Goal: Use online tool/utility: Utilize a website feature to perform a specific function

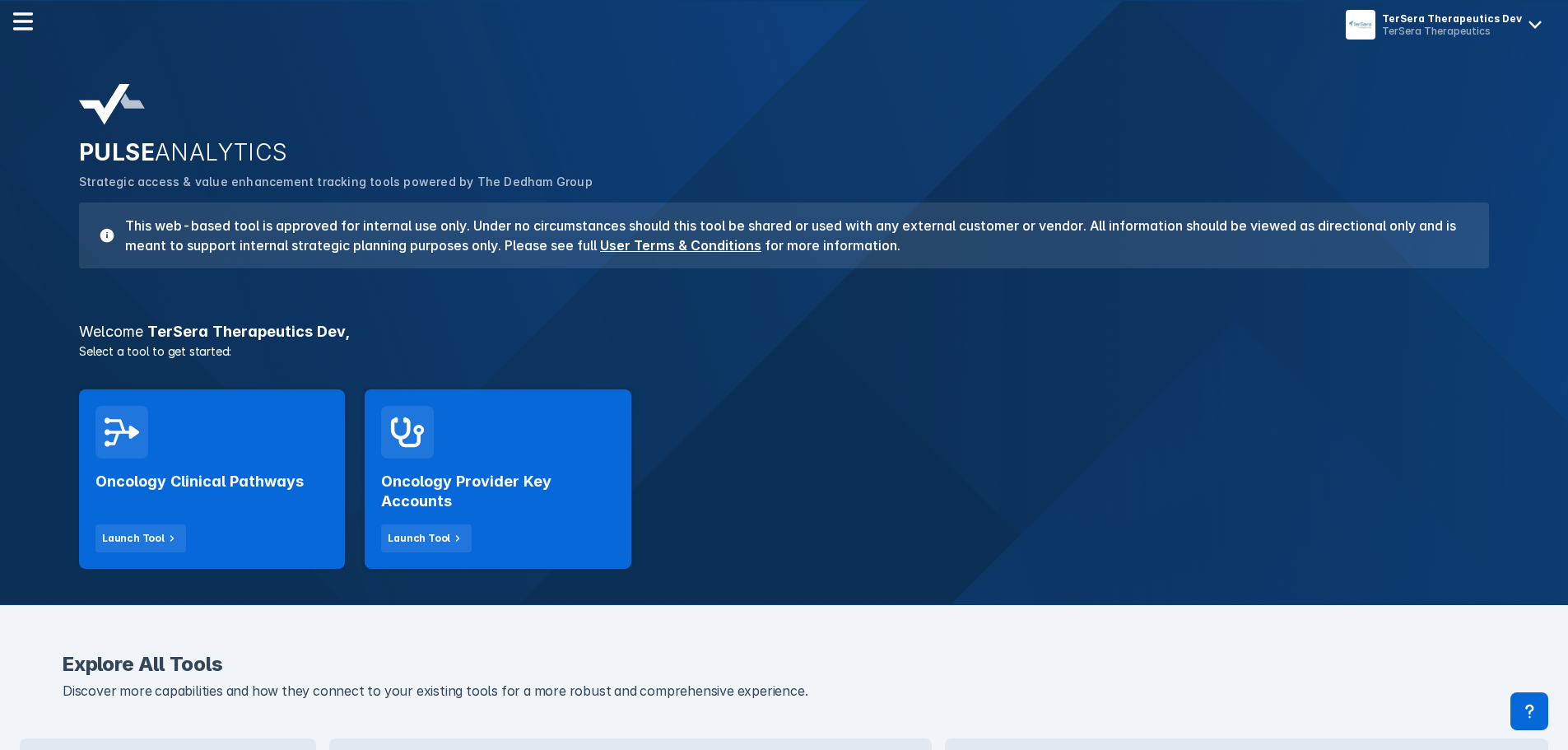
click at [266, 447] on div "Oncology Clinical Pathways Launch Tool" at bounding box center [212, 479] width 265 height 180
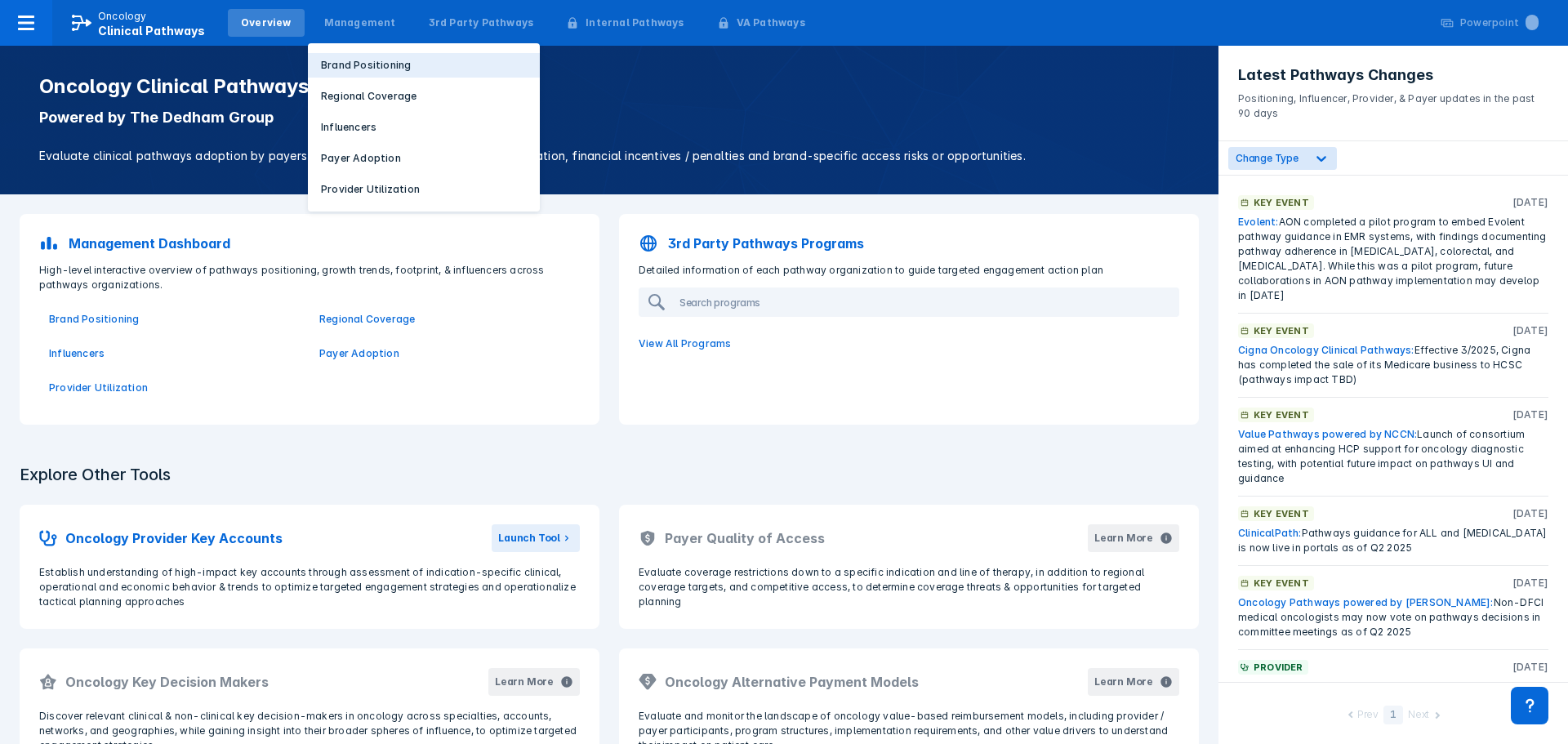
click at [360, 70] on p "Brand Positioning" at bounding box center [366, 65] width 90 height 15
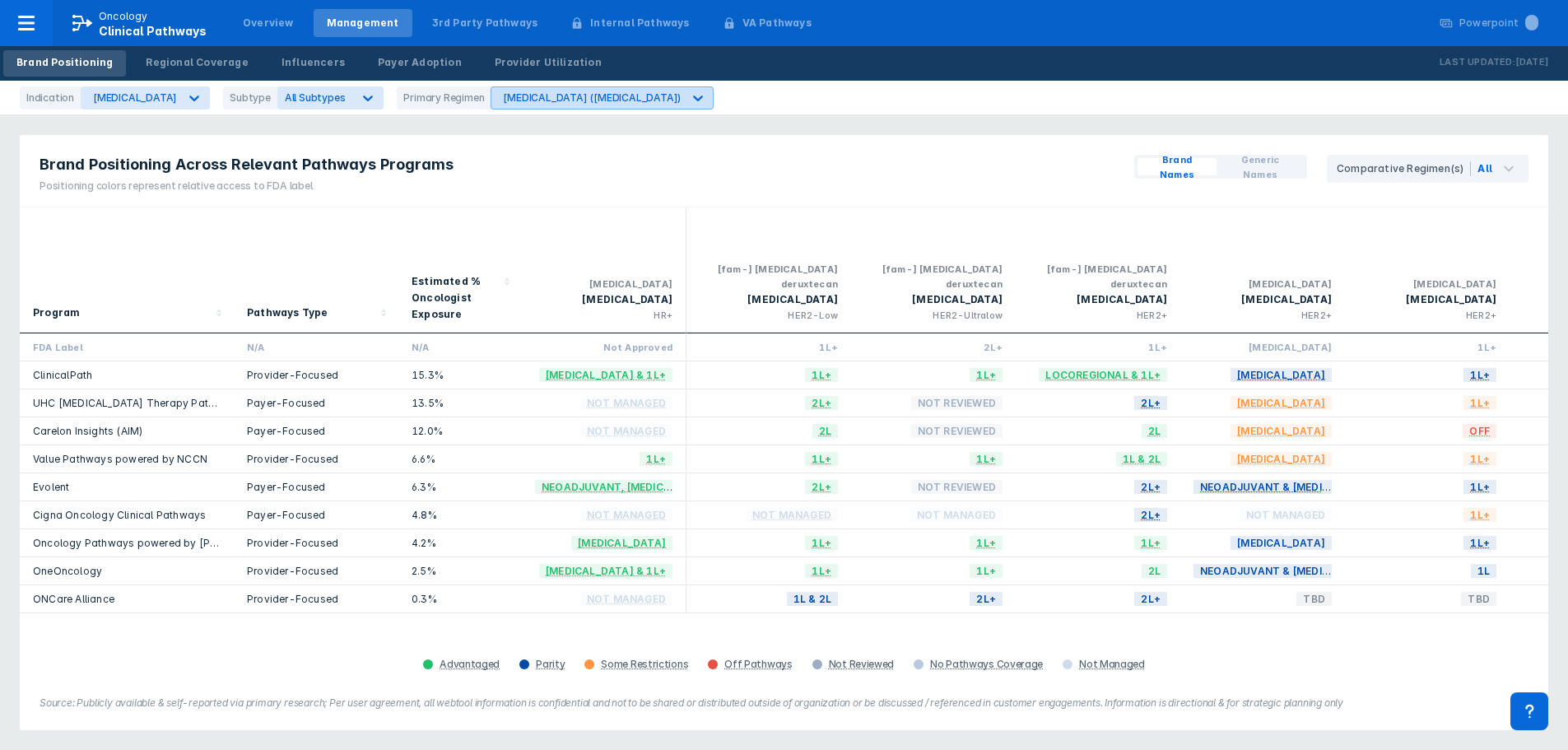
click at [690, 90] on icon at bounding box center [697, 97] width 16 height 16
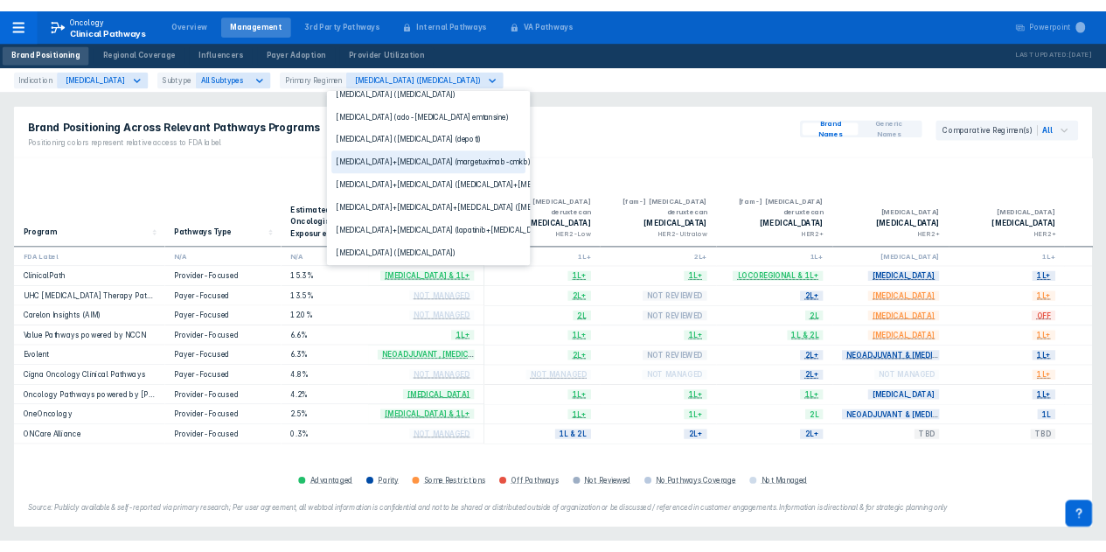
scroll to position [106, 0]
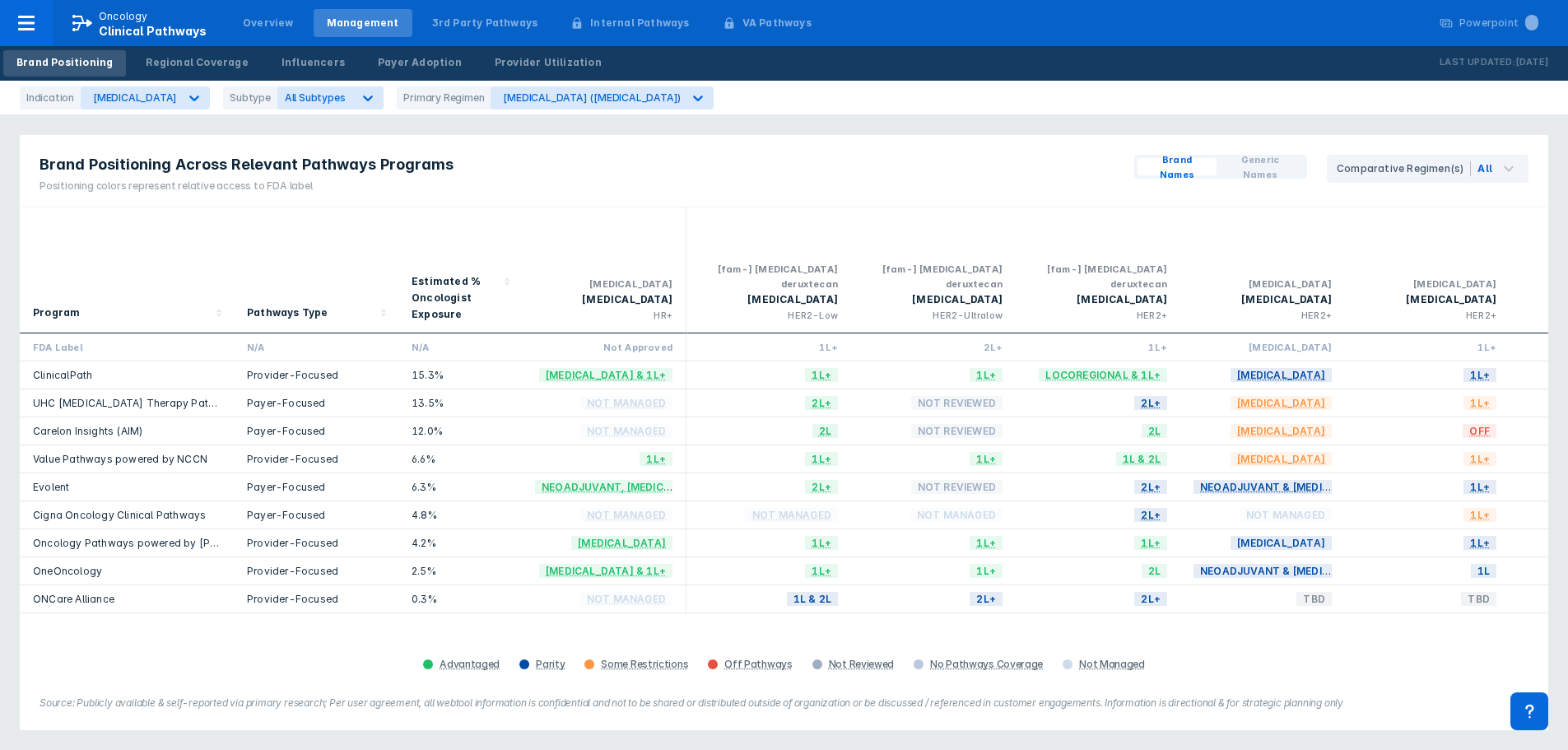
click at [919, 172] on div "Brand Positioning Across Relevant Pathways Programs Positioning colors represen…" at bounding box center [784, 170] width 1528 height 72
click at [186, 99] on icon at bounding box center [194, 97] width 16 height 16
click at [88, 160] on div "CSPC" at bounding box center [134, 168] width 98 height 32
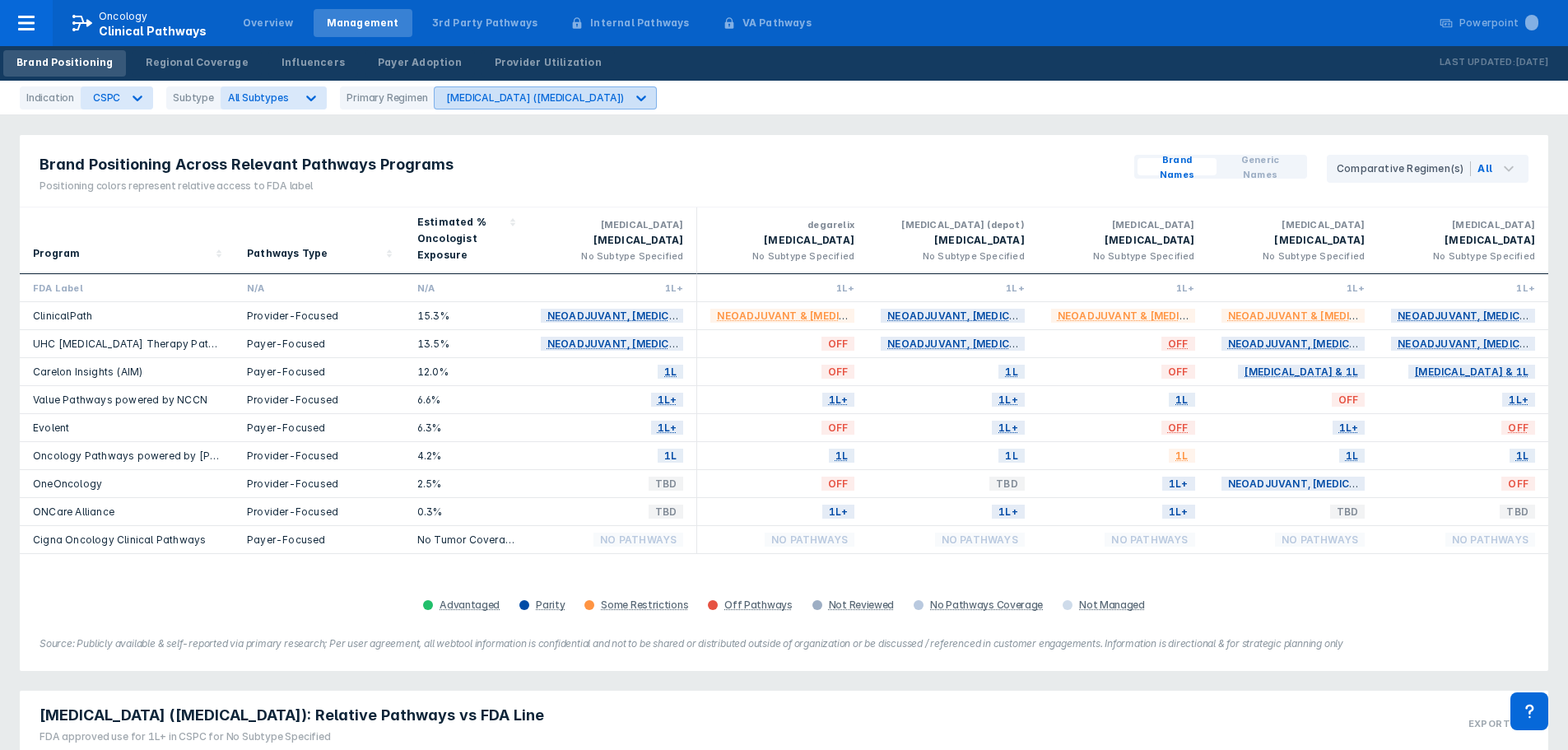
click at [626, 100] on div at bounding box center [640, 97] width 29 height 29
click at [777, 158] on div "Brand Positioning Across Relevant Pathways Programs Positioning colors represen…" at bounding box center [784, 170] width 1528 height 72
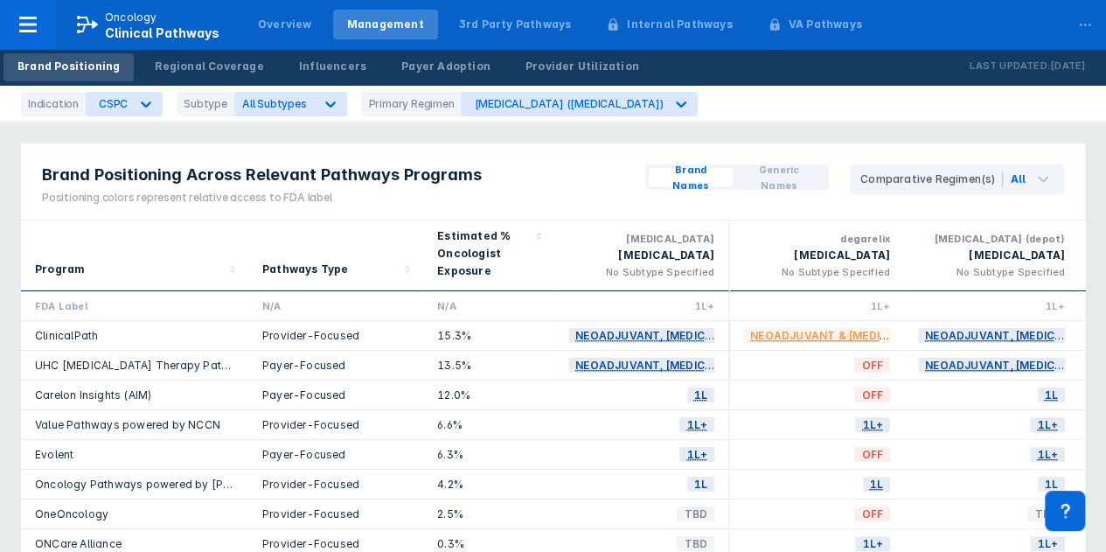
click at [560, 203] on div "Brand Positioning Across Relevant Pathways Programs Positioning colors represen…" at bounding box center [553, 181] width 1064 height 77
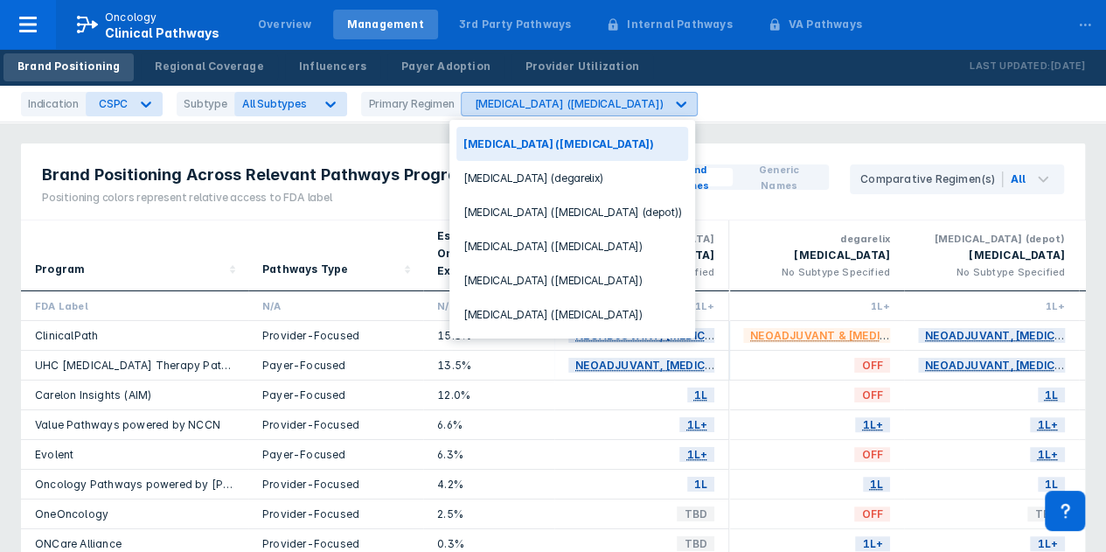
click at [665, 107] on div at bounding box center [680, 103] width 31 height 31
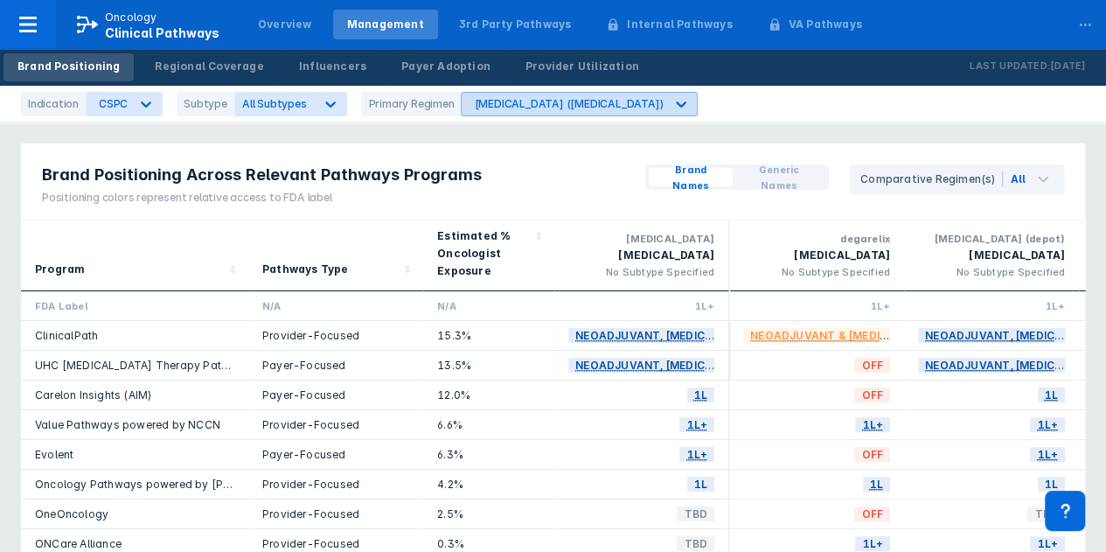
click at [672, 102] on icon at bounding box center [680, 103] width 17 height 17
drag, startPoint x: 323, startPoint y: 233, endPoint x: 405, endPoint y: 234, distance: 81.3
click at [323, 232] on div "Pathways Type" at bounding box center [335, 255] width 147 height 56
